Goal: Check status

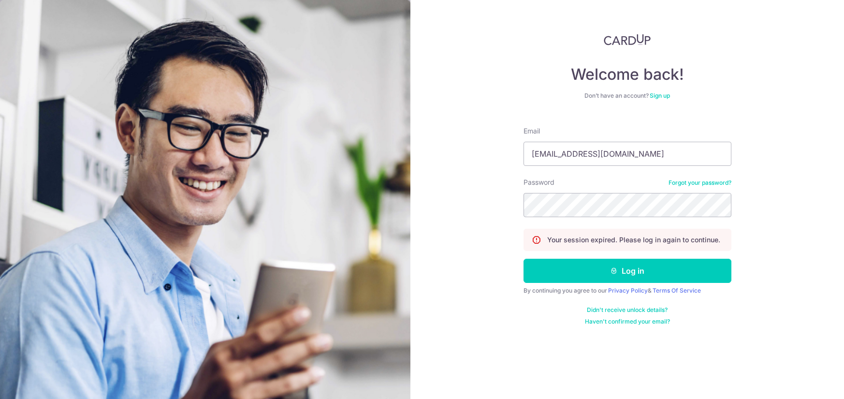
click at [628, 270] on button "Log in" at bounding box center [627, 270] width 208 height 24
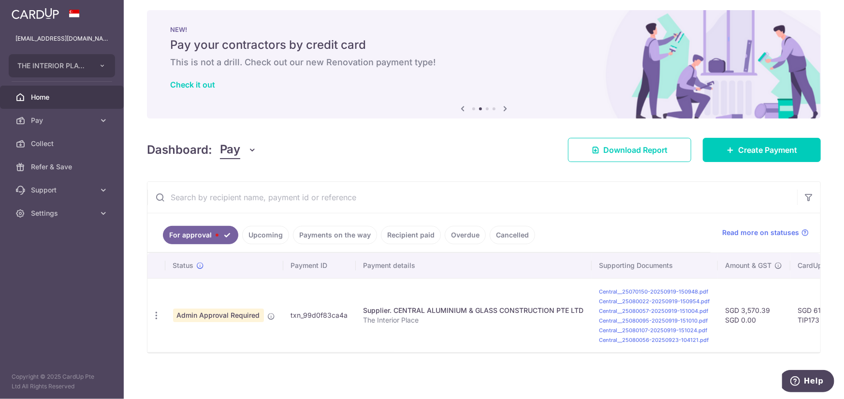
scroll to position [9, 0]
click at [314, 231] on link "Payments on the way" at bounding box center [335, 235] width 84 height 18
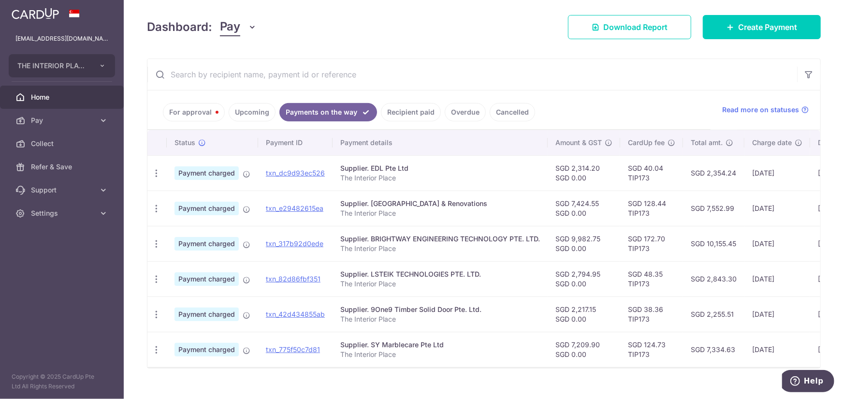
scroll to position [146, 0]
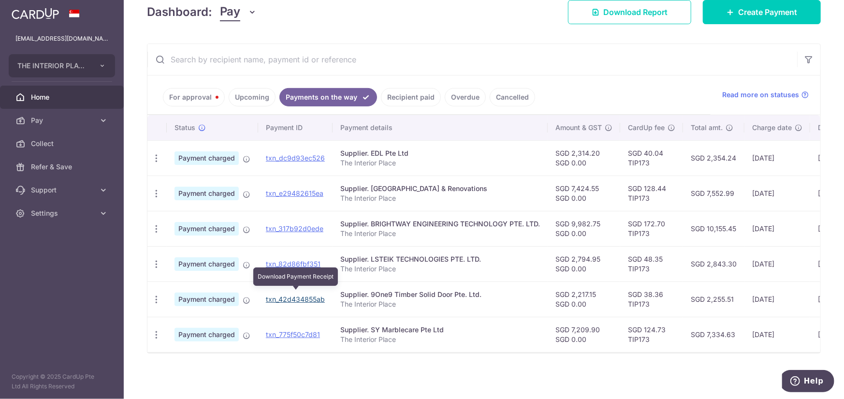
click at [278, 295] on link "txn_42d434855ab" at bounding box center [295, 299] width 59 height 8
